Goal: Entertainment & Leisure: Browse casually

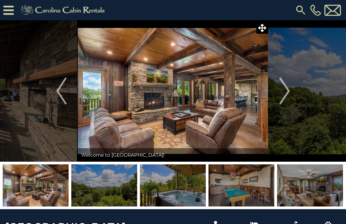
click at [289, 90] on img "Next" at bounding box center [284, 91] width 10 height 27
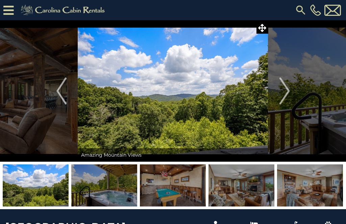
click at [291, 89] on button "Next" at bounding box center [284, 91] width 33 height 142
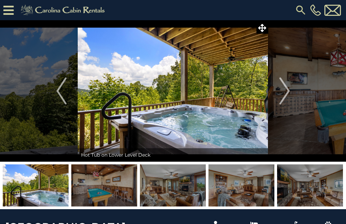
click at [288, 92] on img "Next" at bounding box center [284, 91] width 10 height 27
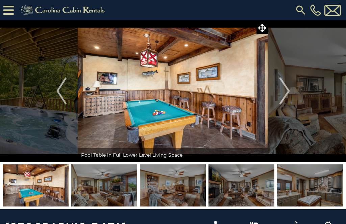
click at [60, 95] on img "Previous" at bounding box center [61, 91] width 10 height 27
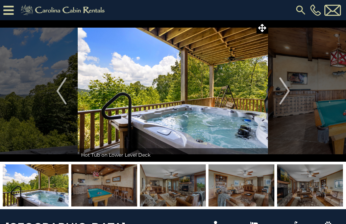
click at [288, 89] on img "Next" at bounding box center [284, 91] width 10 height 27
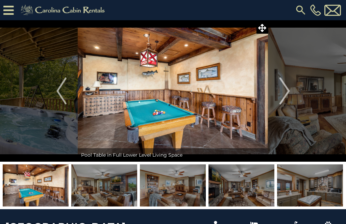
click at [286, 91] on img "Next" at bounding box center [284, 91] width 10 height 27
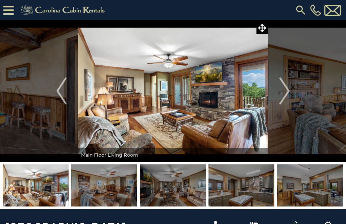
click at [289, 91] on img "Next" at bounding box center [284, 91] width 10 height 27
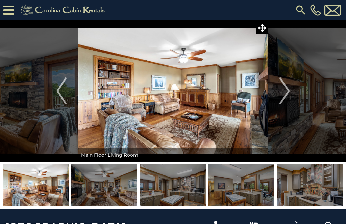
click at [291, 89] on button "Next" at bounding box center [284, 91] width 33 height 142
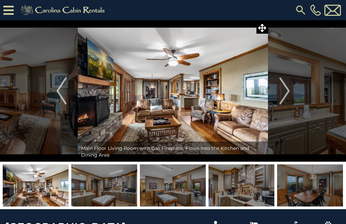
click at [289, 89] on img "Next" at bounding box center [284, 91] width 10 height 27
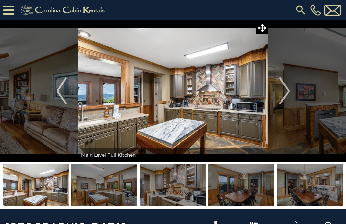
click at [287, 90] on img "Next" at bounding box center [284, 91] width 10 height 27
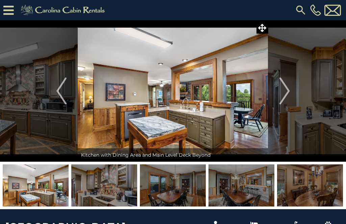
click at [290, 91] on button "Next" at bounding box center [284, 91] width 33 height 142
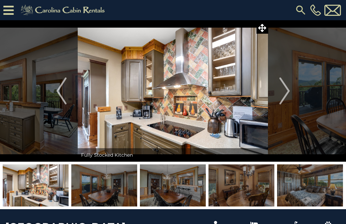
click at [286, 95] on img "Next" at bounding box center [284, 91] width 10 height 27
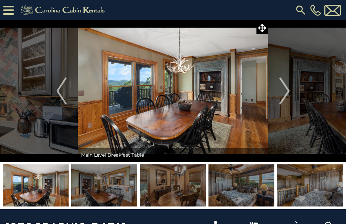
click at [284, 91] on img "Next" at bounding box center [284, 91] width 10 height 27
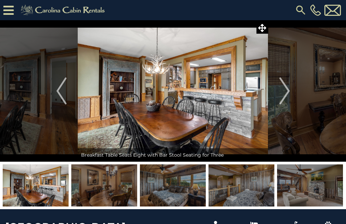
click at [285, 92] on img "Next" at bounding box center [284, 91] width 10 height 27
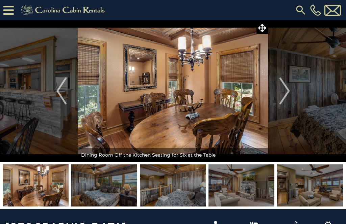
click at [284, 92] on img "Next" at bounding box center [284, 91] width 10 height 27
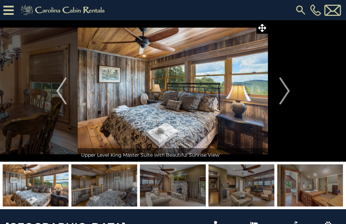
click at [286, 91] on img "Next" at bounding box center [284, 91] width 10 height 27
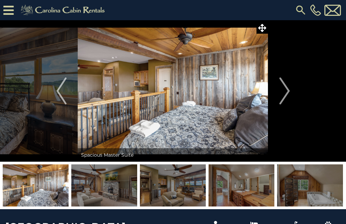
click at [286, 91] on img "Next" at bounding box center [284, 91] width 10 height 27
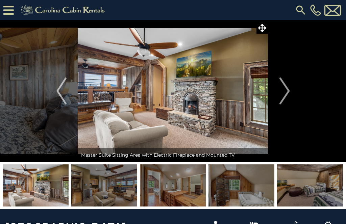
click at [287, 91] on img "Next" at bounding box center [284, 91] width 10 height 27
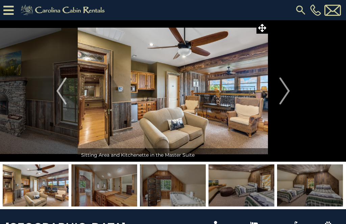
click at [288, 94] on img "Next" at bounding box center [284, 91] width 10 height 27
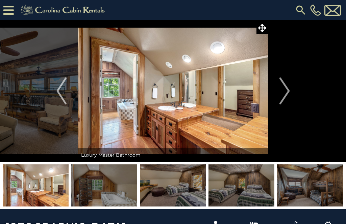
click at [286, 93] on img "Next" at bounding box center [284, 91] width 10 height 27
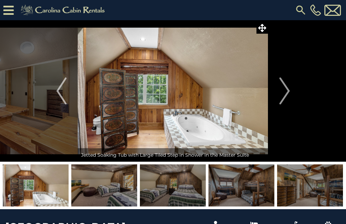
click at [288, 93] on img "Next" at bounding box center [284, 91] width 10 height 27
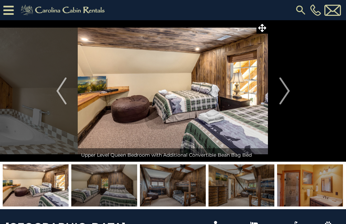
click at [287, 95] on img "Next" at bounding box center [284, 91] width 10 height 27
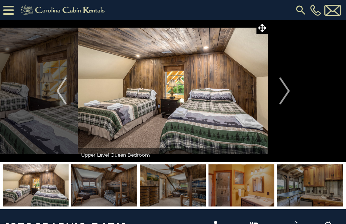
click at [284, 92] on img "Next" at bounding box center [284, 91] width 10 height 27
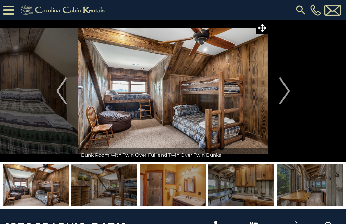
click at [286, 91] on img "Next" at bounding box center [284, 91] width 10 height 27
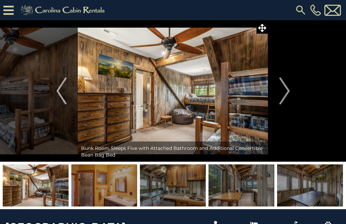
click at [290, 91] on button "Next" at bounding box center [284, 91] width 33 height 142
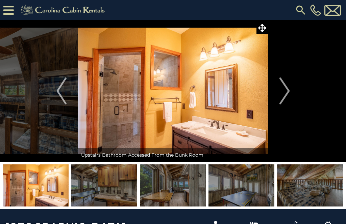
click at [288, 92] on img "Next" at bounding box center [284, 91] width 10 height 27
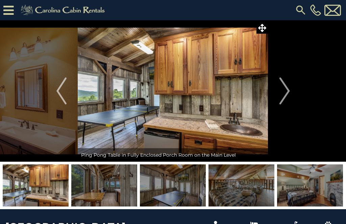
click at [286, 92] on img "Next" at bounding box center [284, 91] width 10 height 27
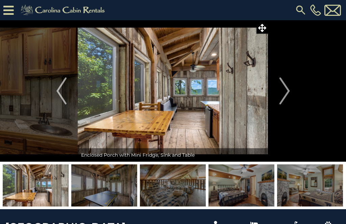
click at [288, 92] on img "Next" at bounding box center [284, 91] width 10 height 27
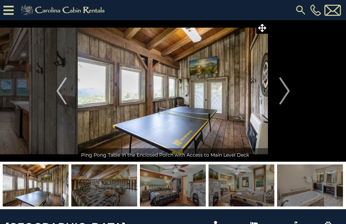
click at [286, 95] on img "Next" at bounding box center [284, 91] width 10 height 27
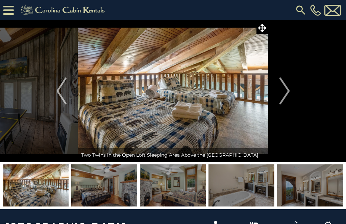
click at [288, 94] on img "Next" at bounding box center [284, 91] width 10 height 27
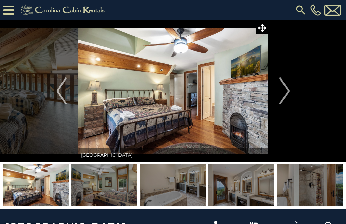
click at [285, 95] on img "Next" at bounding box center [284, 91] width 10 height 27
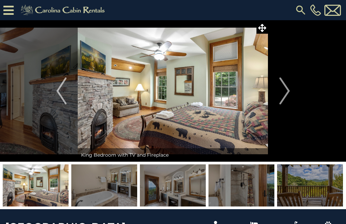
click at [283, 97] on img "Next" at bounding box center [284, 91] width 10 height 27
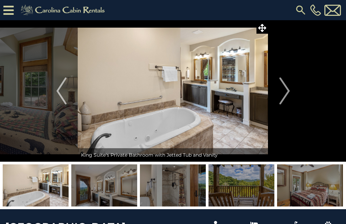
click at [287, 95] on img "Next" at bounding box center [284, 91] width 10 height 27
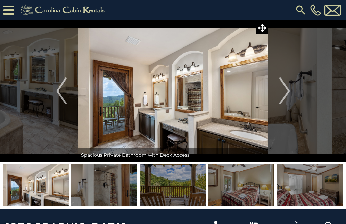
click at [295, 87] on button "Next" at bounding box center [284, 91] width 33 height 142
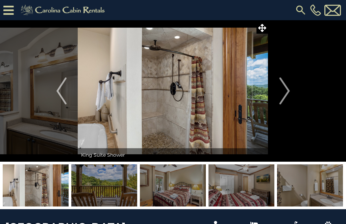
click at [287, 85] on img "Next" at bounding box center [284, 91] width 10 height 27
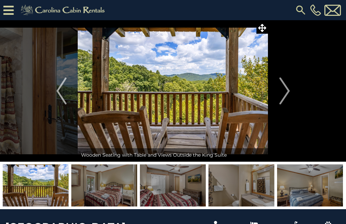
click at [287, 89] on img "Next" at bounding box center [284, 91] width 10 height 27
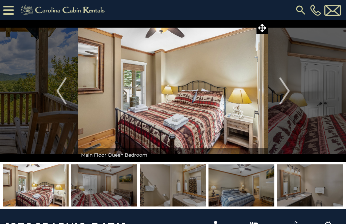
click at [289, 92] on img "Next" at bounding box center [284, 91] width 10 height 27
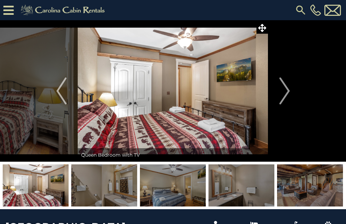
click at [287, 90] on img "Next" at bounding box center [284, 91] width 10 height 27
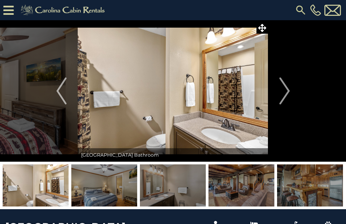
click at [286, 90] on img "Next" at bounding box center [284, 91] width 10 height 27
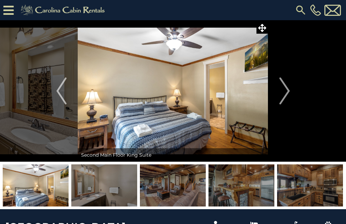
click at [285, 91] on img "Next" at bounding box center [284, 91] width 10 height 27
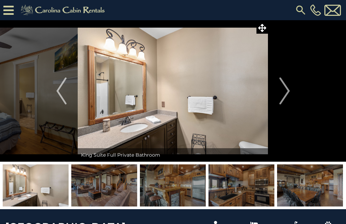
click at [288, 93] on img "Next" at bounding box center [284, 91] width 10 height 27
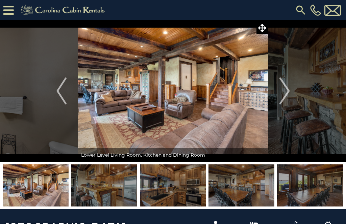
click at [289, 91] on img "Next" at bounding box center [284, 91] width 10 height 27
